Goal: Check status: Check status

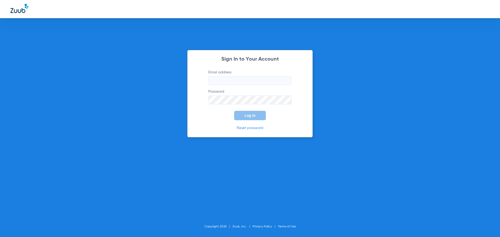
type input "[PERSON_NAME][EMAIL_ADDRESS][DOMAIN_NAME]"
click at [245, 116] on span "Log In" at bounding box center [250, 116] width 11 height 4
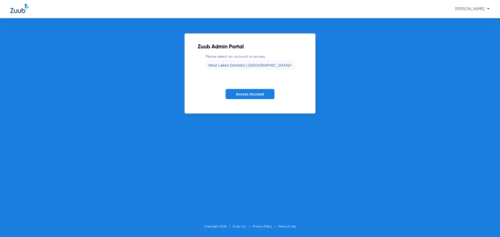
click at [270, 63] on span "West Lakes Dentistry | [GEOGRAPHIC_DATA]" at bounding box center [249, 65] width 81 height 4
click at [270, 63] on div at bounding box center [250, 118] width 500 height 237
click at [272, 64] on span "West Lakes Dentistry | [GEOGRAPHIC_DATA]" at bounding box center [249, 65] width 81 height 4
click at [267, 82] on span "West Lakes Dentistry | [GEOGRAPHIC_DATA]" at bounding box center [250, 82] width 53 height 7
click at [257, 94] on span "Access Account" at bounding box center [250, 94] width 28 height 4
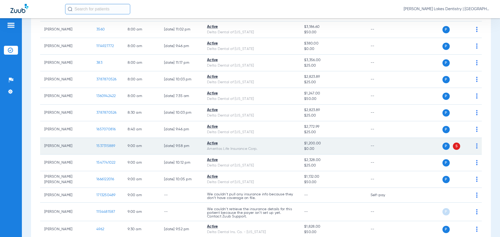
scroll to position [182, 0]
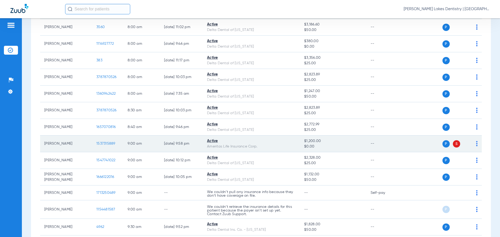
click at [106, 142] on span "1537315889" at bounding box center [105, 144] width 19 height 4
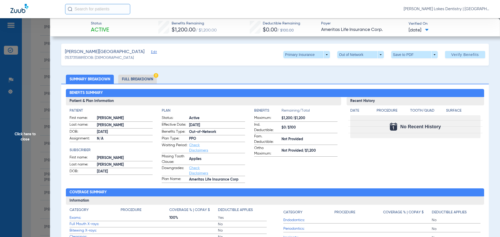
click at [143, 79] on li "Full Breakdown" at bounding box center [137, 79] width 39 height 9
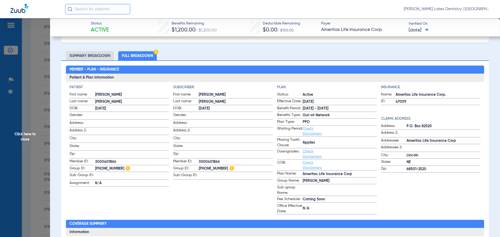
scroll to position [0, 0]
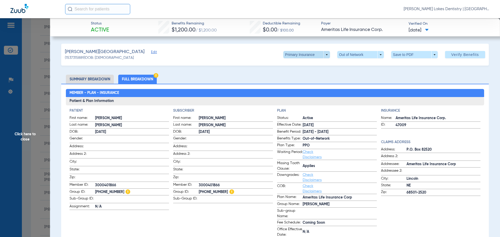
click at [310, 56] on span at bounding box center [307, 54] width 47 height 7
click at [360, 56] on div at bounding box center [250, 118] width 500 height 237
click at [379, 54] on span at bounding box center [361, 54] width 47 height 7
click at [341, 62] on button "PPO" at bounding box center [350, 65] width 33 height 10
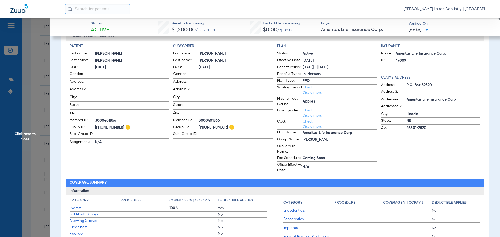
scroll to position [52, 0]
